Goal: Complete application form

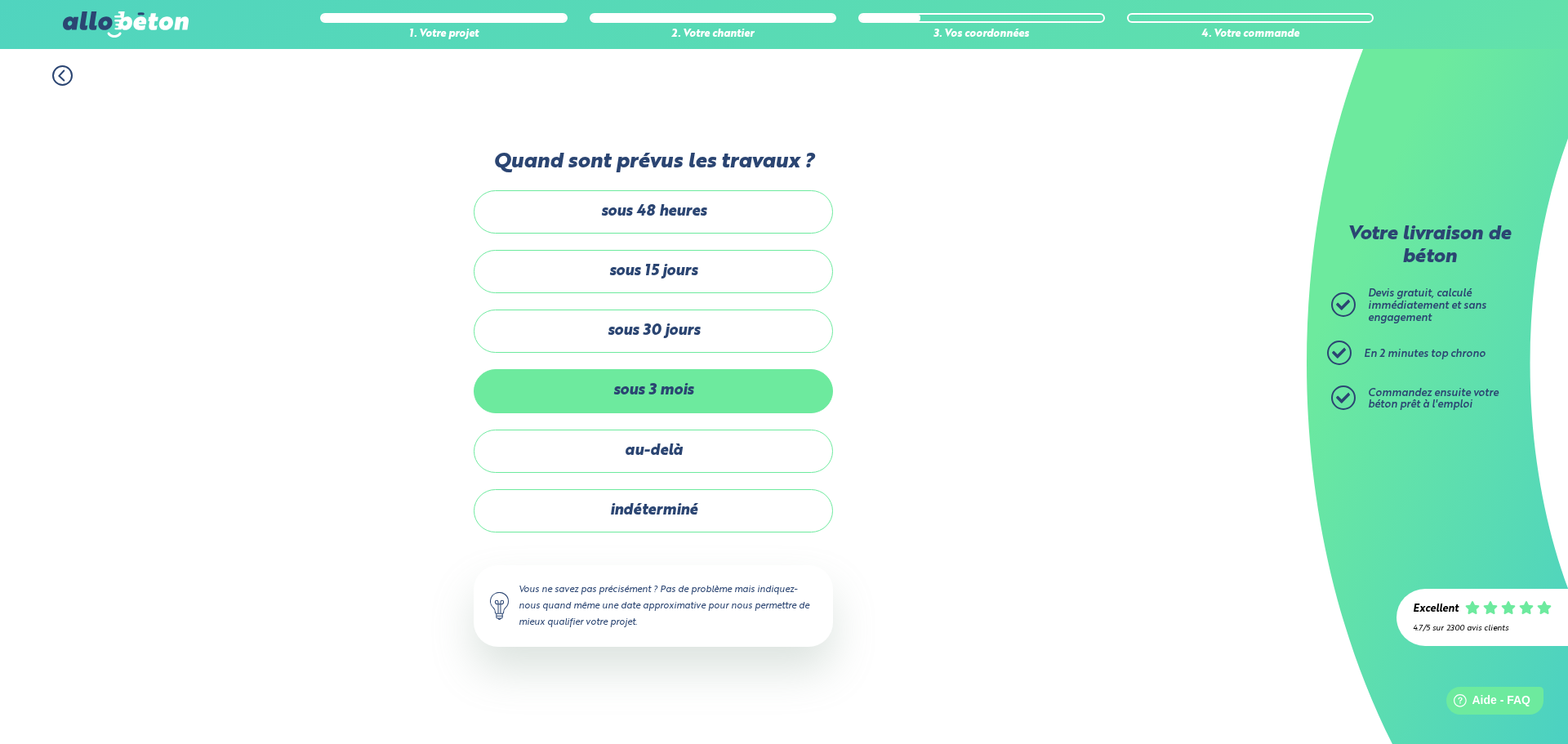
click at [682, 382] on label "sous 3 mois" at bounding box center [653, 390] width 359 height 43
click at [0, 0] on input "sous 3 mois" at bounding box center [0, 0] width 0 height 0
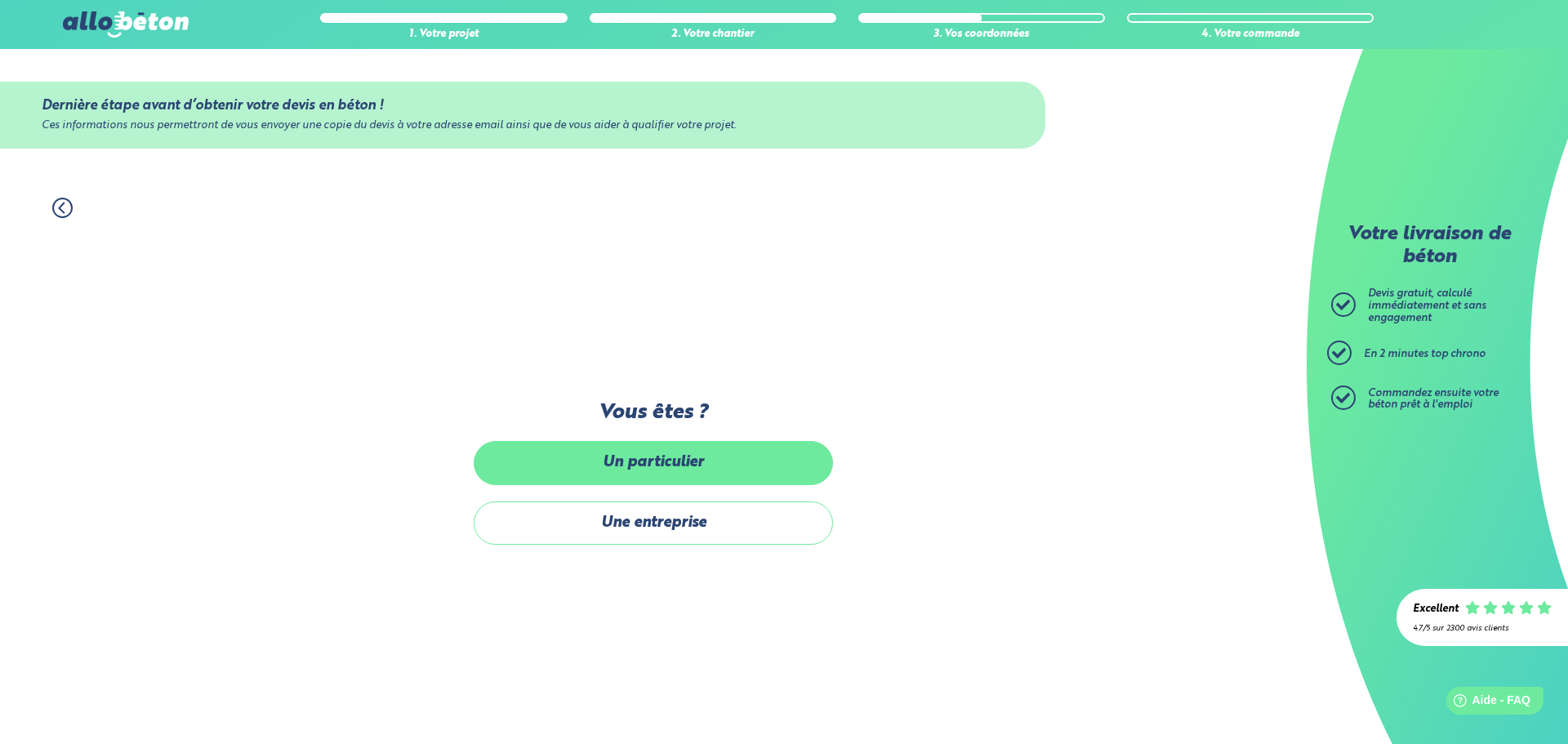
click at [669, 476] on label "Un particulier" at bounding box center [653, 462] width 359 height 43
click at [0, 0] on input "Un particulier" at bounding box center [0, 0] width 0 height 0
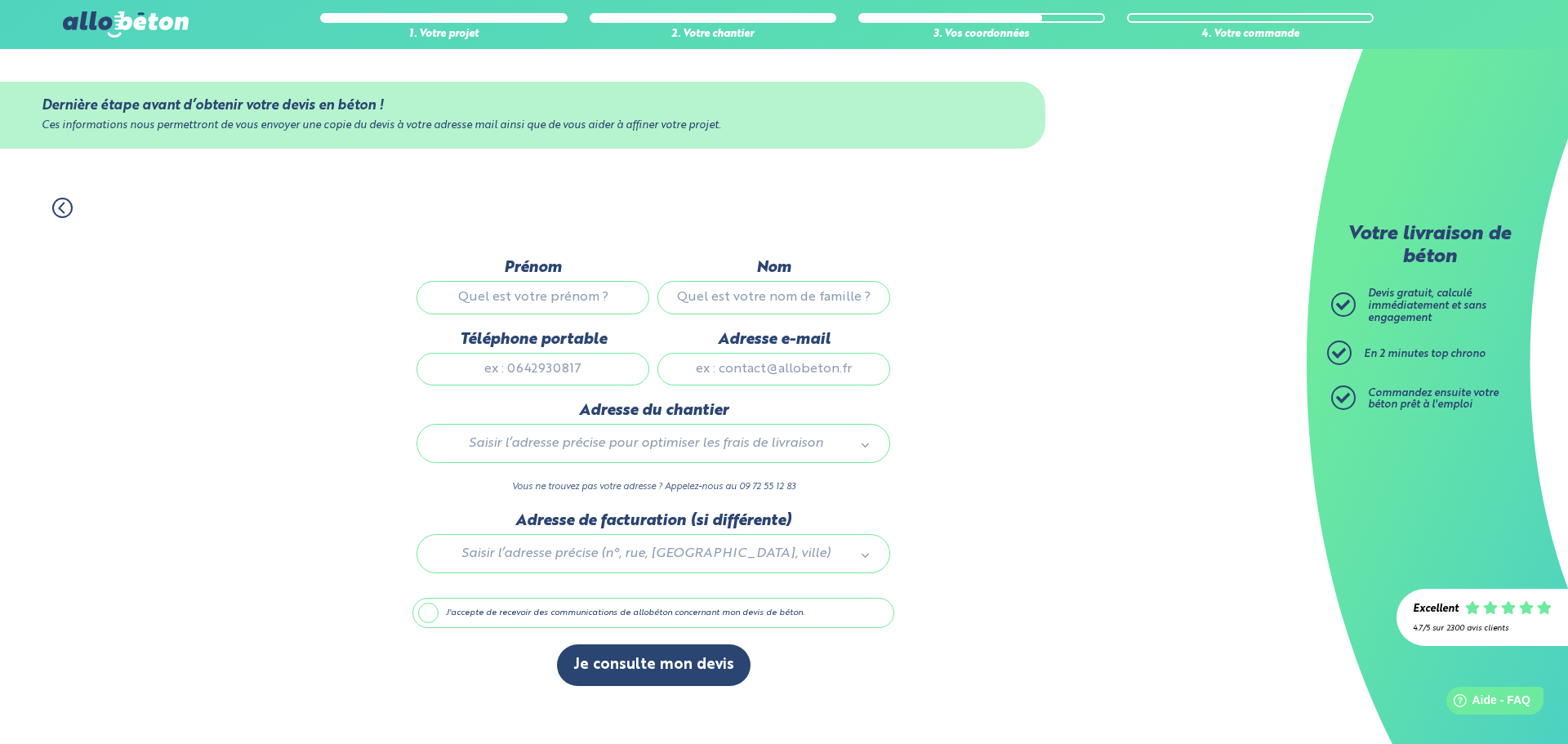
click at [576, 295] on input "Prénom" at bounding box center [533, 297] width 233 height 33
type input "[PERSON_NAME]"
type input "Brulatout"
type input "0681872205"
type input "[PERSON_NAME][EMAIL_ADDRESS][DOMAIN_NAME]"
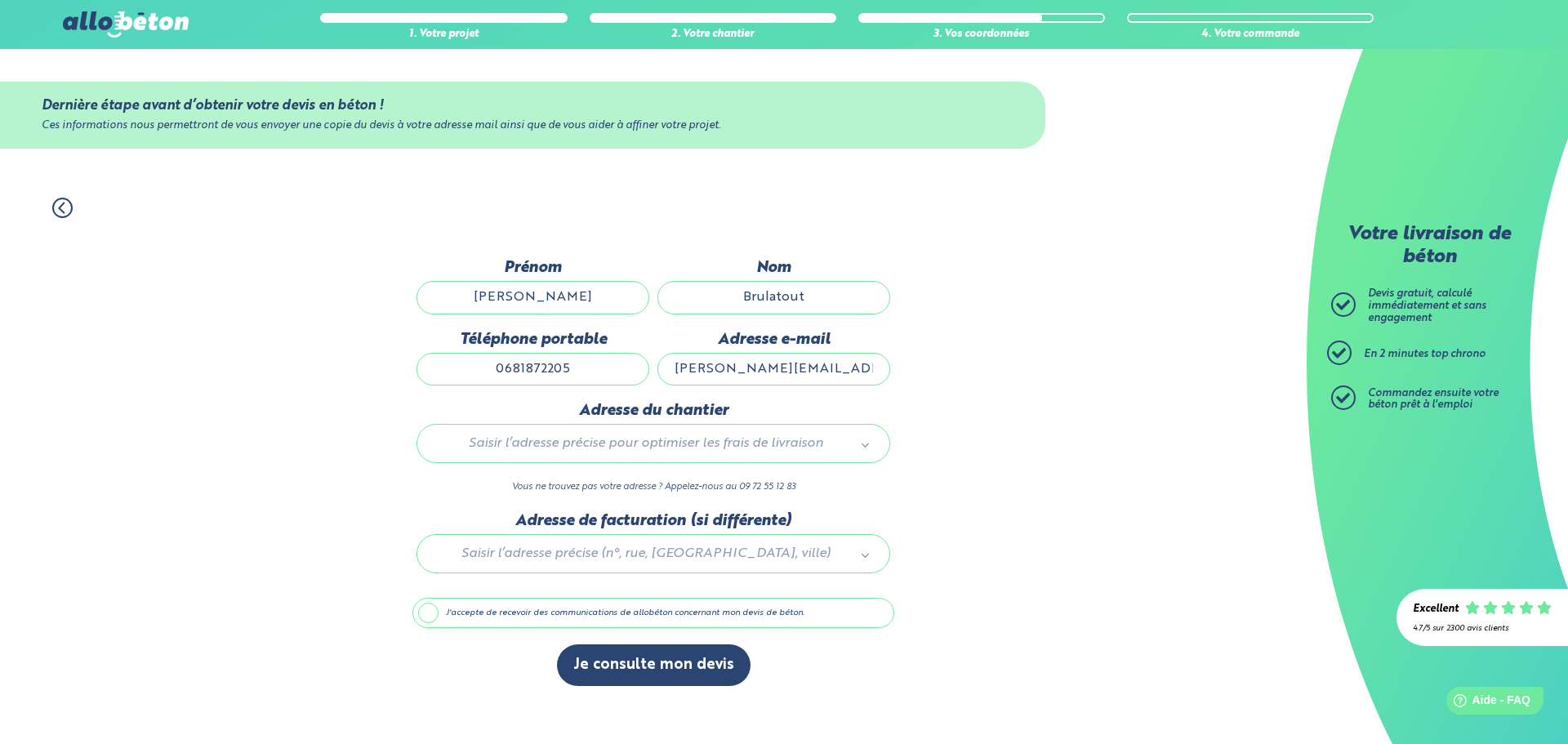
type input "[STREET_ADDRESS]"
drag, startPoint x: 591, startPoint y: 369, endPoint x: 522, endPoint y: 369, distance: 69.0
click at [514, 369] on input "0681872205" at bounding box center [533, 369] width 233 height 33
click at [575, 370] on input "0681872205" at bounding box center [533, 369] width 233 height 33
type input "0606800680"
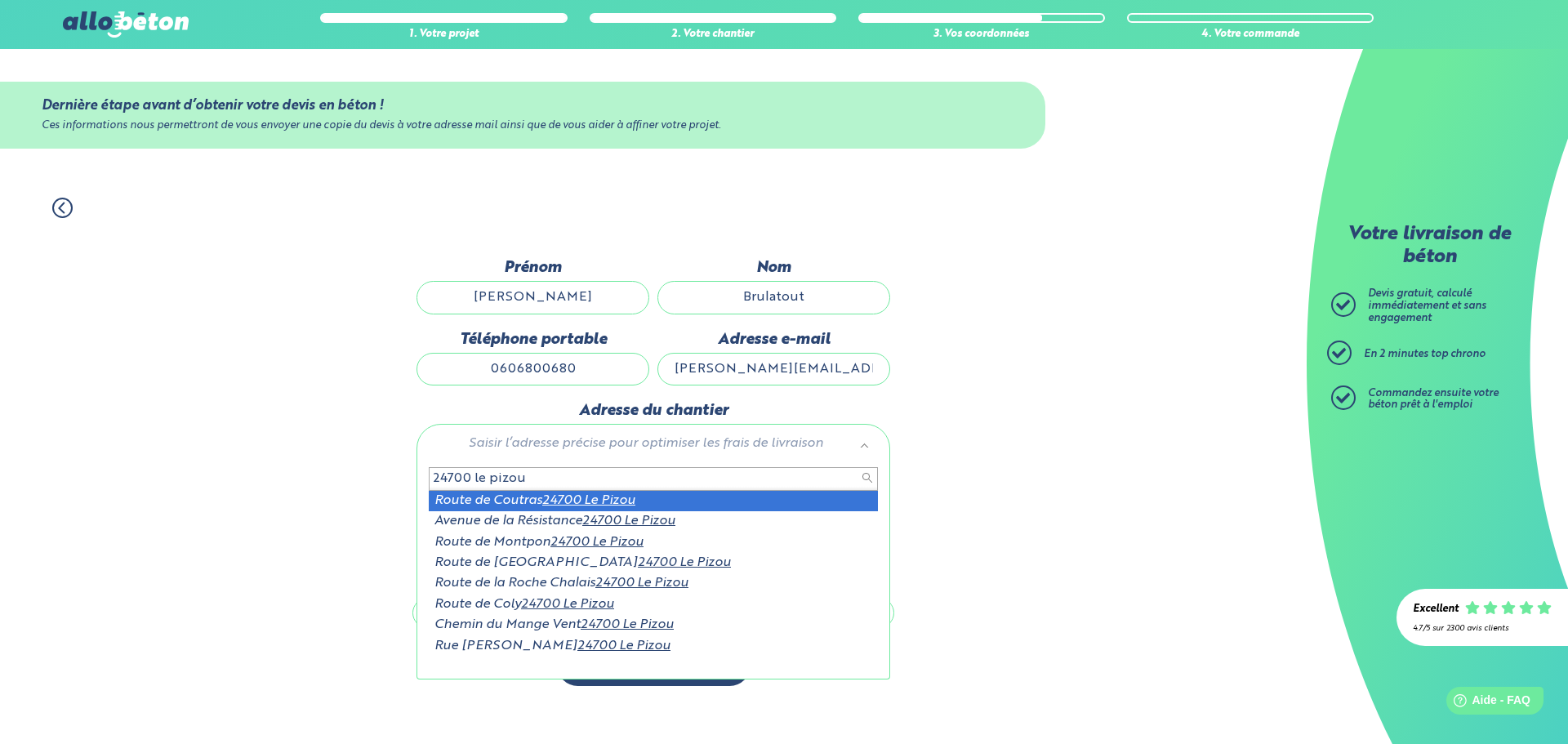
type input "24700 le pizou"
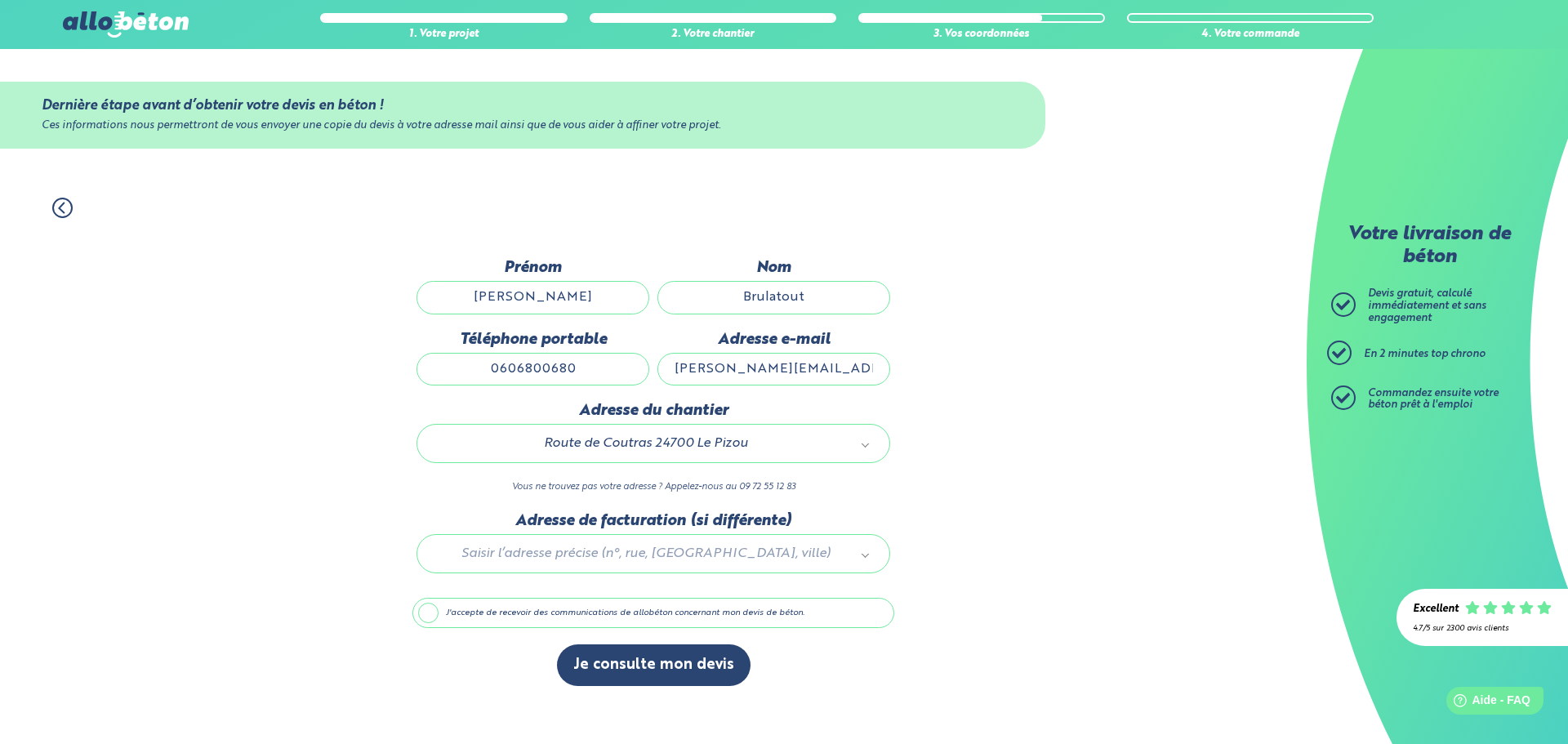
click at [426, 614] on label "J'accepte de recevoir des communications de allobéton concernant mon devis de b…" at bounding box center [653, 613] width 482 height 31
click at [0, 0] on input "J'accepte de recevoir des communications de allobéton concernant mon devis de b…" at bounding box center [0, 0] width 0 height 0
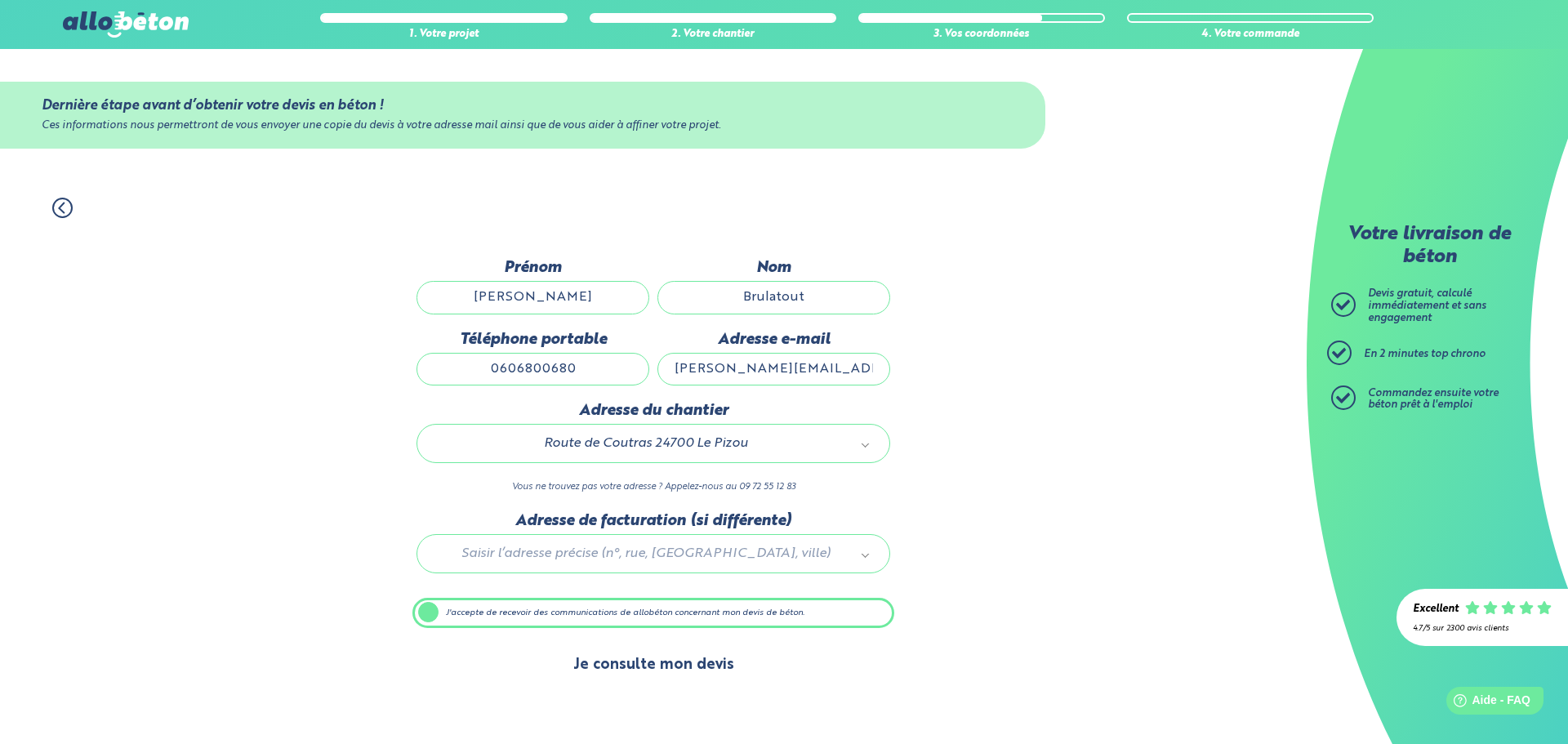
click at [670, 656] on button "Je consulte mon devis" at bounding box center [653, 666] width 194 height 42
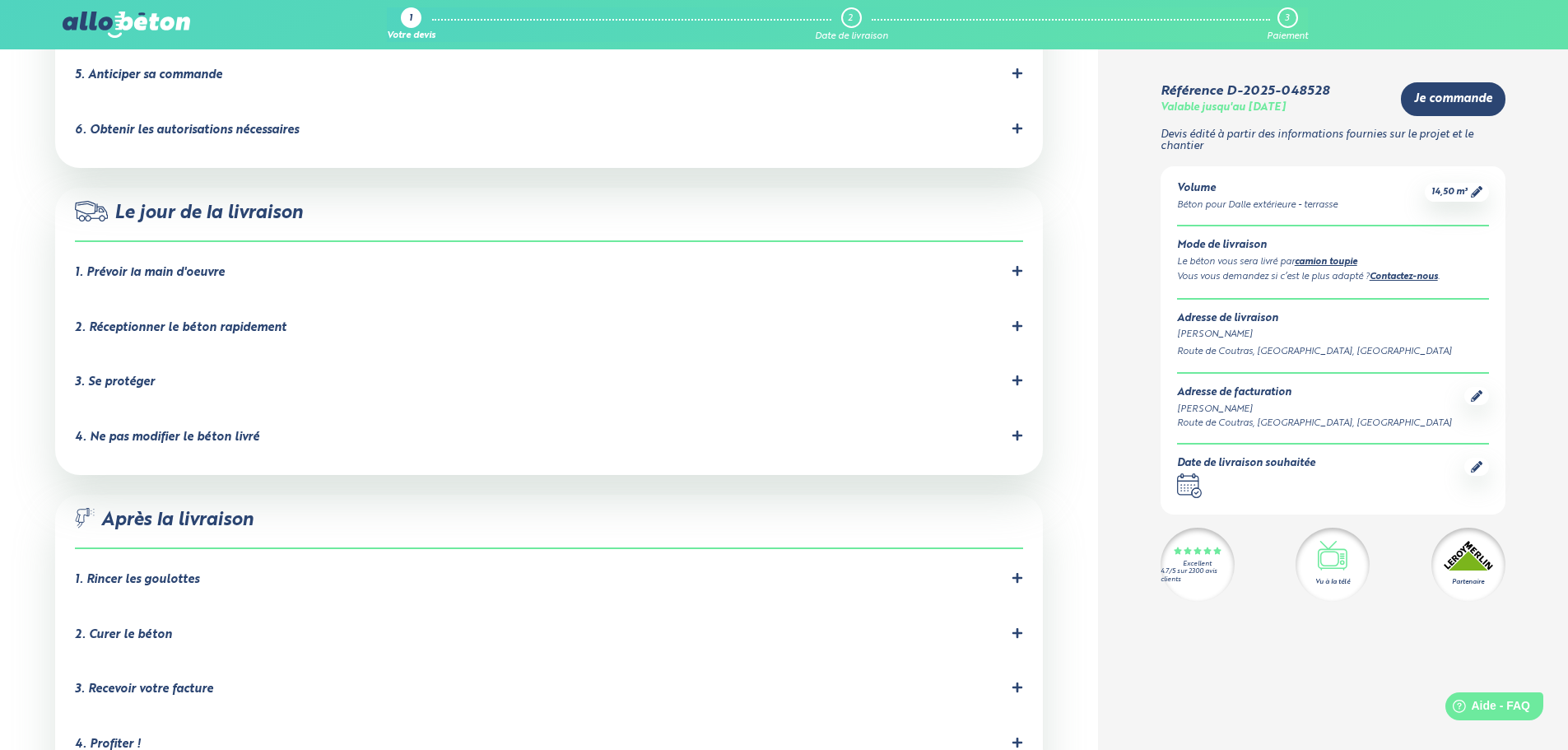
scroll to position [1297, 0]
